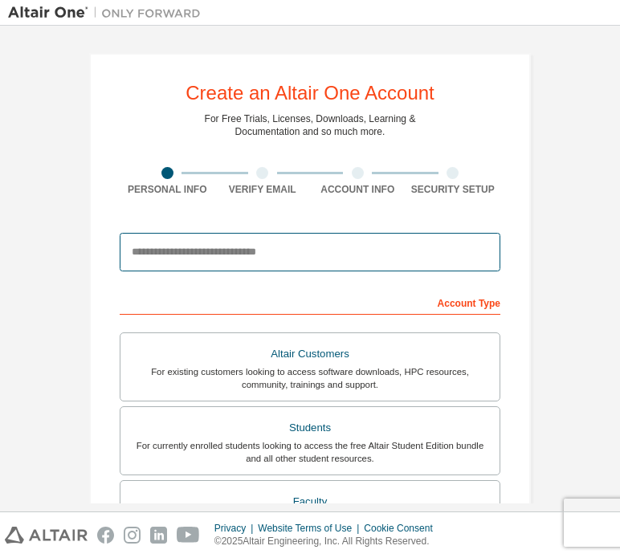
click at [165, 251] on input "email" at bounding box center [310, 252] width 381 height 39
click at [211, 250] on input "email" at bounding box center [310, 252] width 381 height 39
type input "**********"
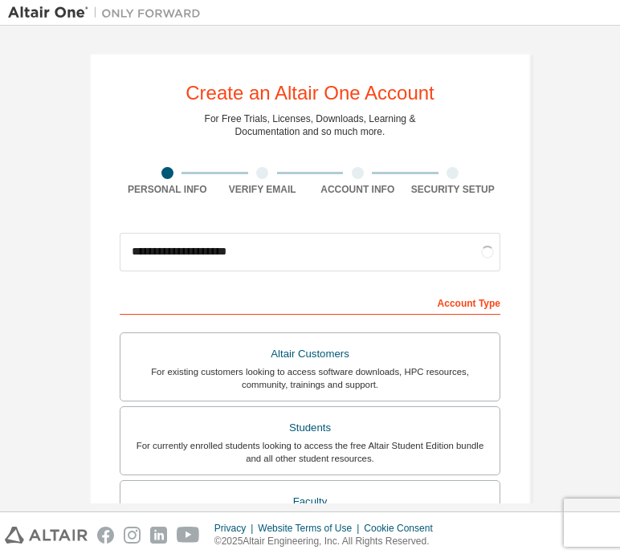
click at [70, 190] on div "**********" at bounding box center [310, 459] width 480 height 850
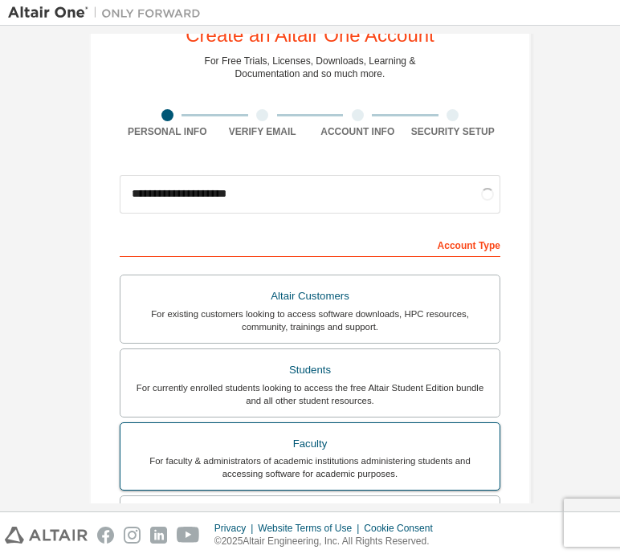
scroll to position [80, 0]
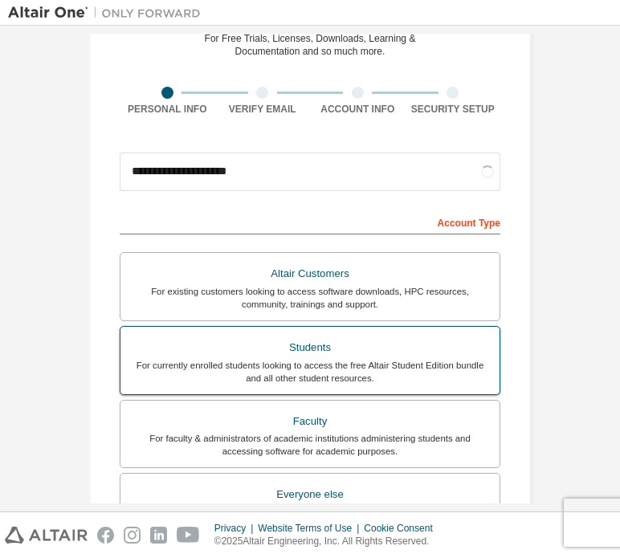
click at [320, 373] on div "For currently enrolled students looking to access the free Altair Student Editi…" at bounding box center [310, 372] width 360 height 26
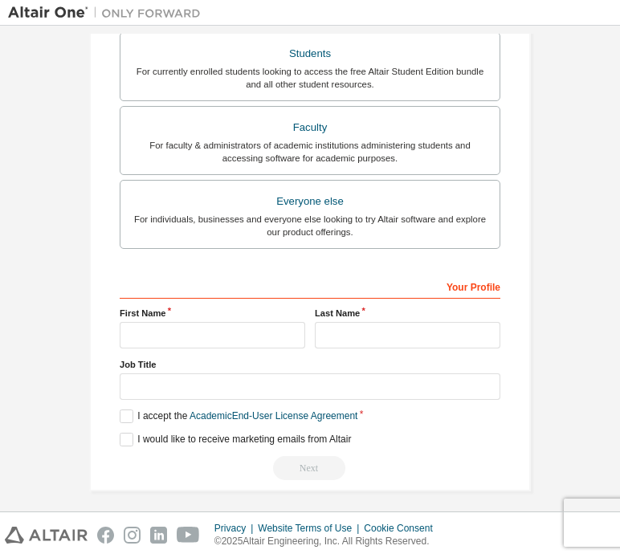
scroll to position [418, 0]
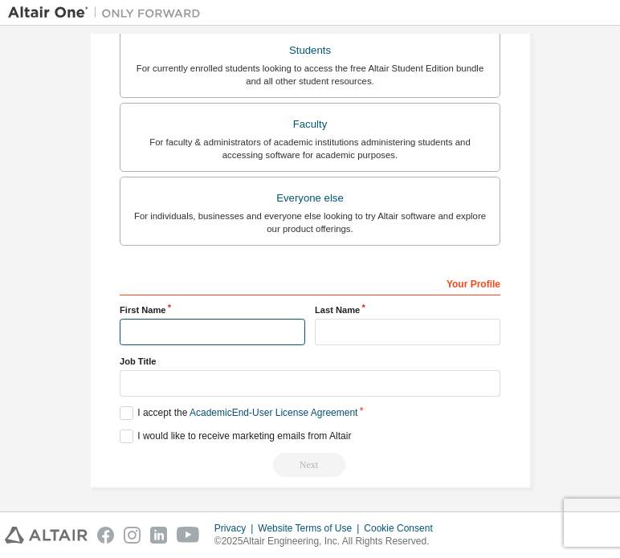
click at [145, 324] on input "text" at bounding box center [213, 332] width 186 height 27
type input "**********"
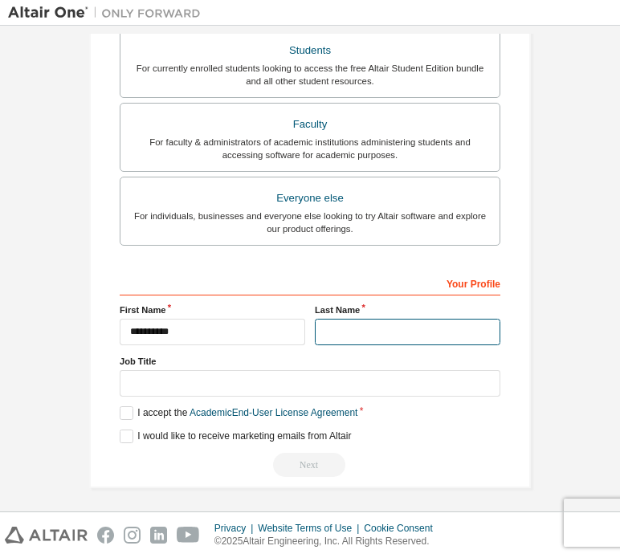
click at [361, 319] on input "text" at bounding box center [408, 332] width 186 height 27
type input "********"
click at [124, 406] on label "I accept the Academic End-User License Agreement" at bounding box center [239, 413] width 238 height 14
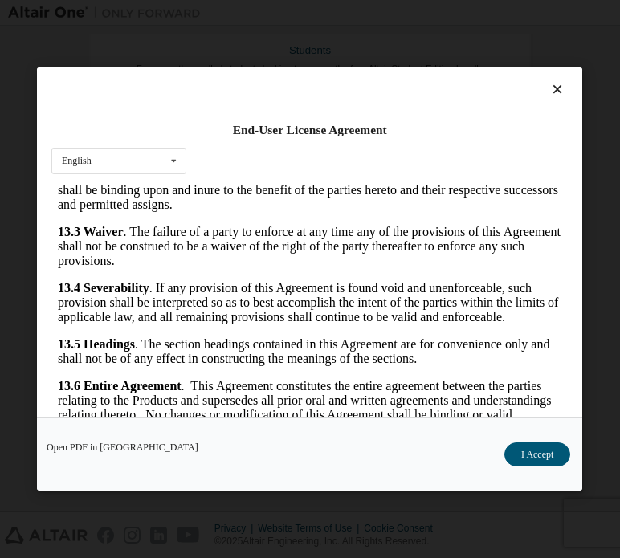
scroll to position [35, 0]
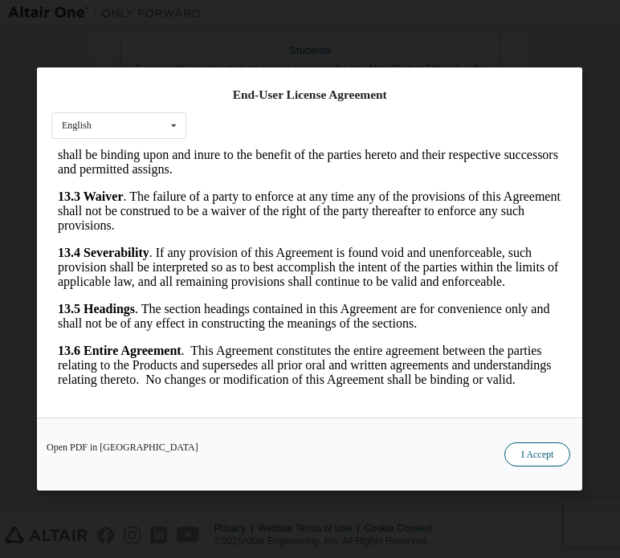
click at [551, 458] on button "I Accept" at bounding box center [537, 454] width 66 height 24
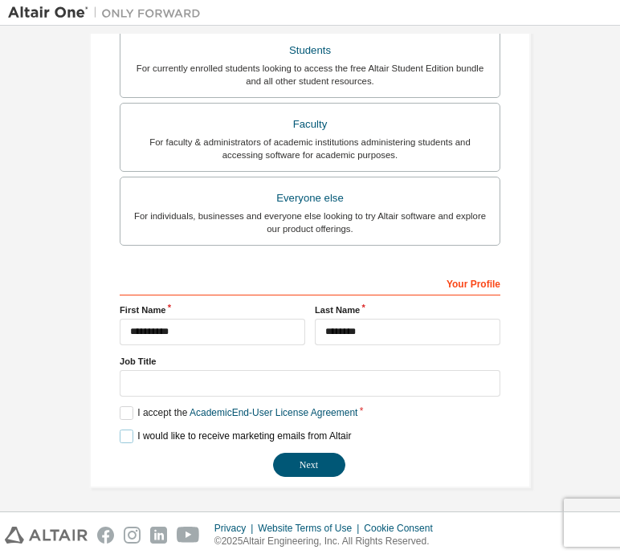
click at [122, 438] on label "I would like to receive marketing emails from Altair" at bounding box center [235, 437] width 231 height 14
click at [283, 458] on button "Next" at bounding box center [309, 465] width 72 height 24
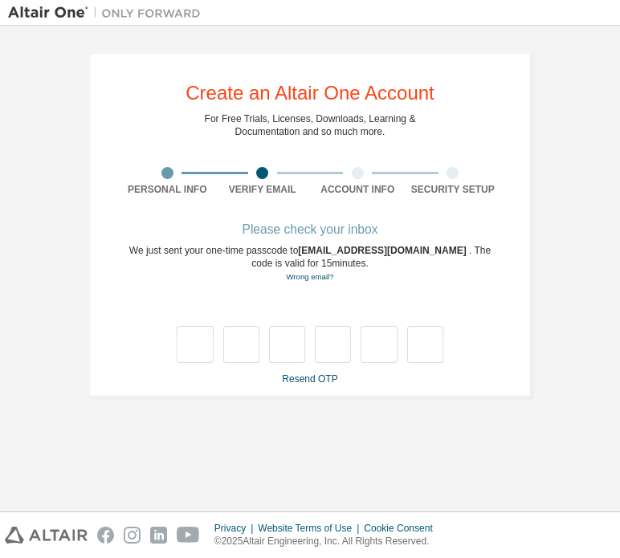
scroll to position [0, 0]
click at [202, 343] on input "text" at bounding box center [195, 344] width 36 height 37
type input "*"
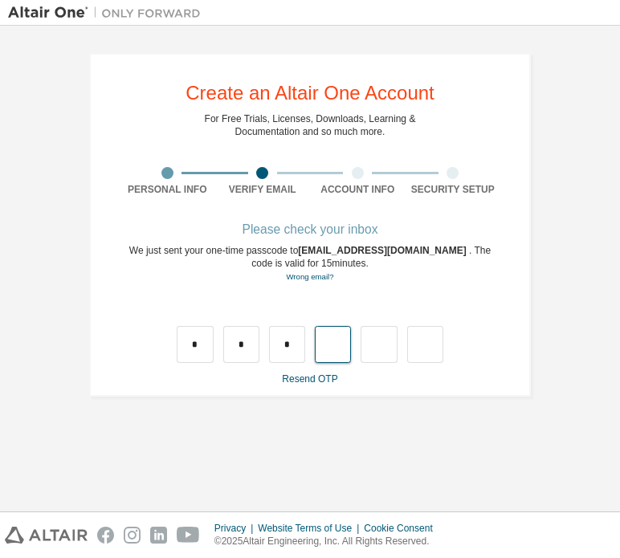
type input "*"
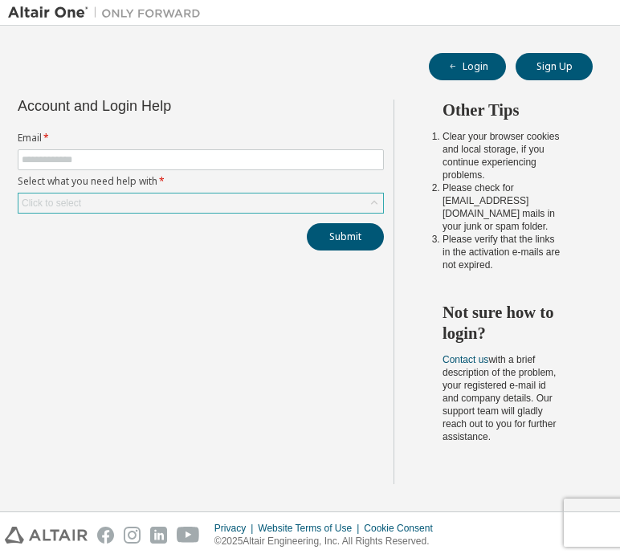
click at [332, 211] on div "Click to select" at bounding box center [200, 203] width 365 height 19
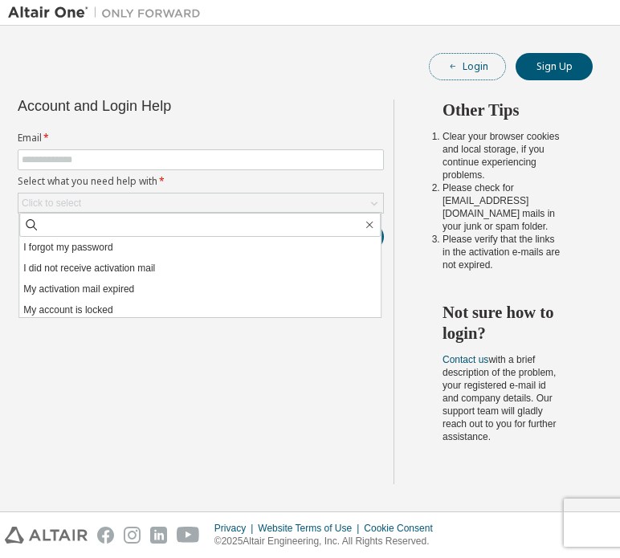
click at [444, 63] on button "Login" at bounding box center [467, 66] width 77 height 27
